Goal: Information Seeking & Learning: Learn about a topic

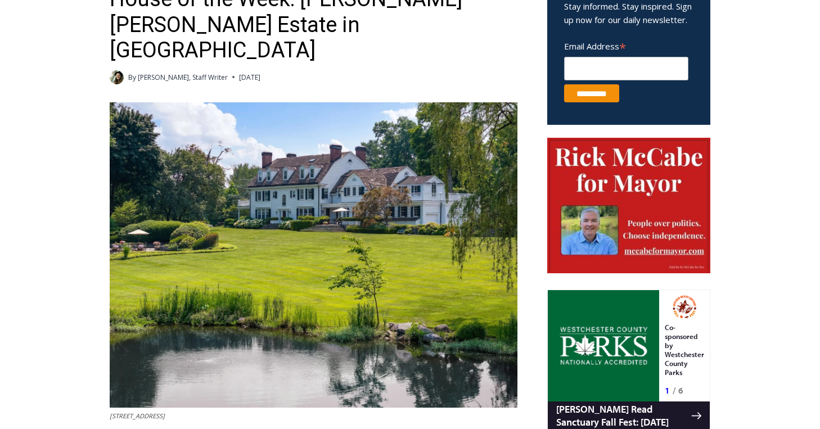
scroll to position [433, 0]
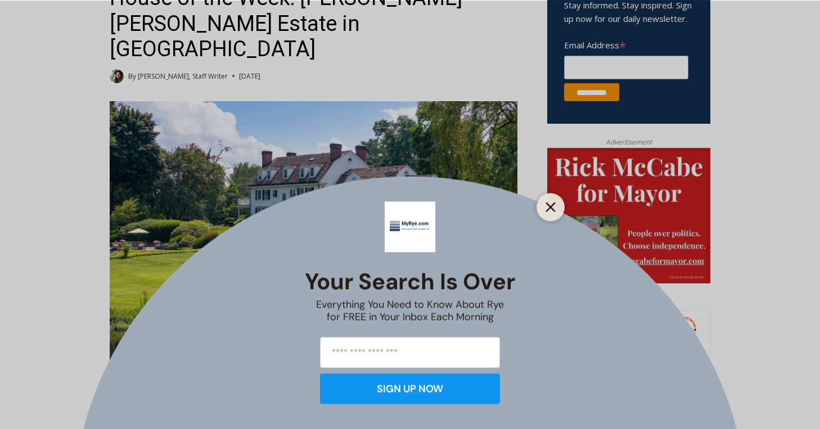
click at [552, 211] on icon "Close" at bounding box center [551, 207] width 10 height 10
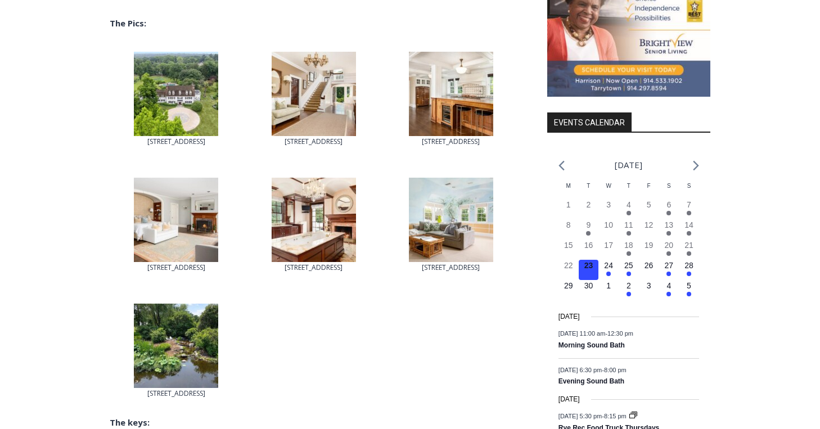
scroll to position [1263, 0]
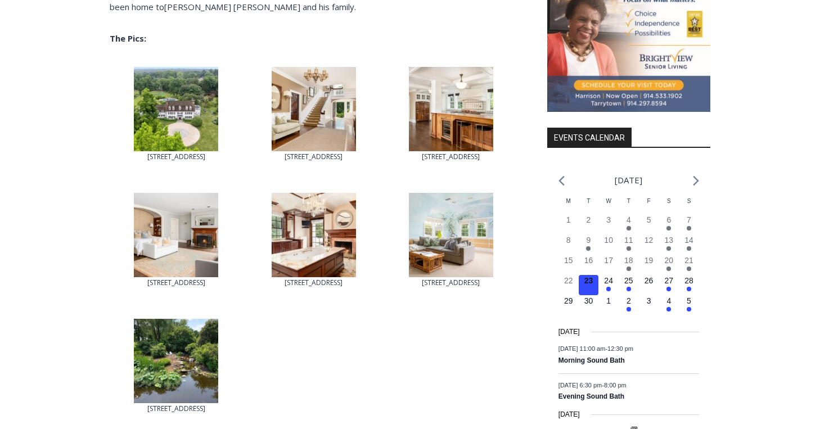
click at [199, 319] on img at bounding box center [176, 361] width 84 height 84
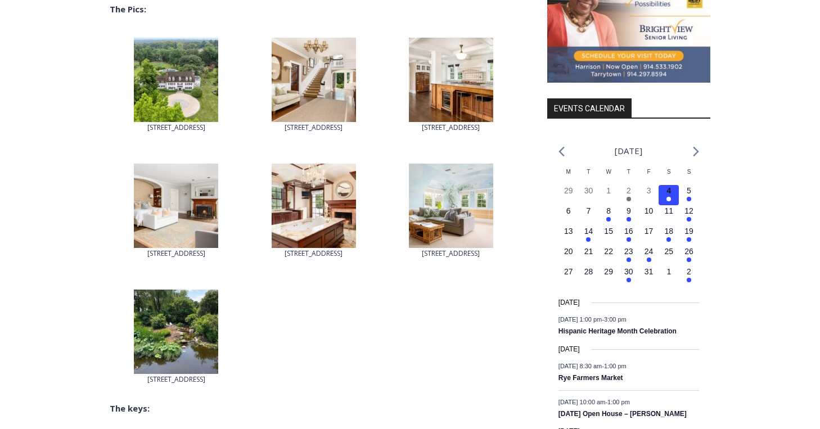
scroll to position [1354, 0]
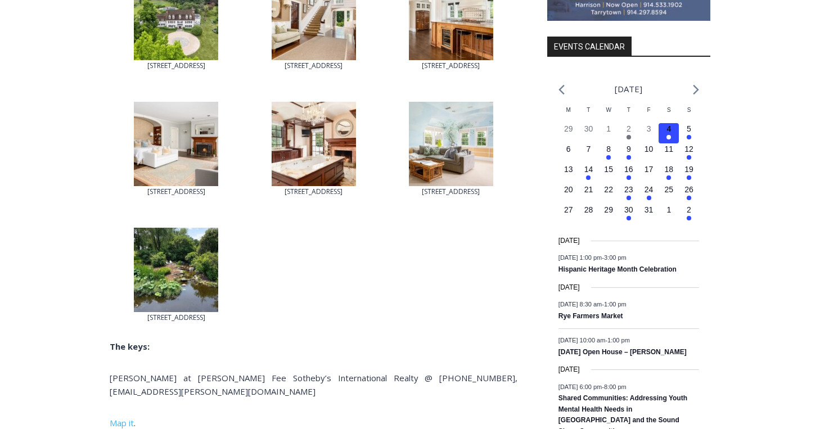
click at [187, 229] on img at bounding box center [176, 270] width 84 height 84
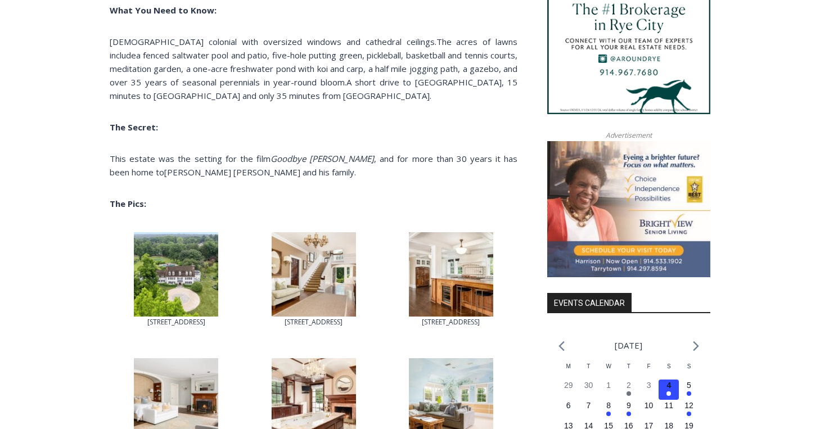
scroll to position [1100, 0]
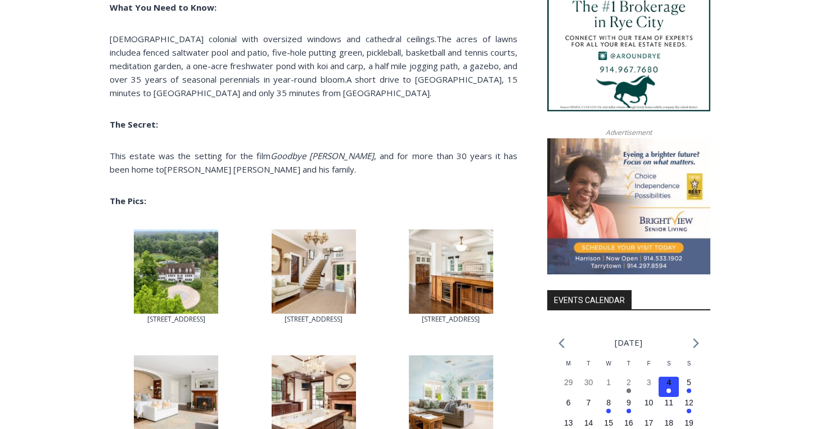
click at [181, 229] on img at bounding box center [176, 271] width 84 height 84
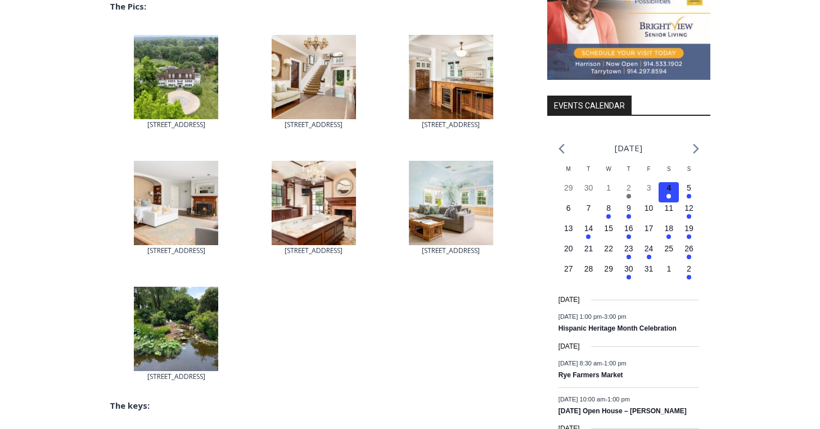
scroll to position [1192, 0]
